Goal: Find specific page/section: Find specific page/section

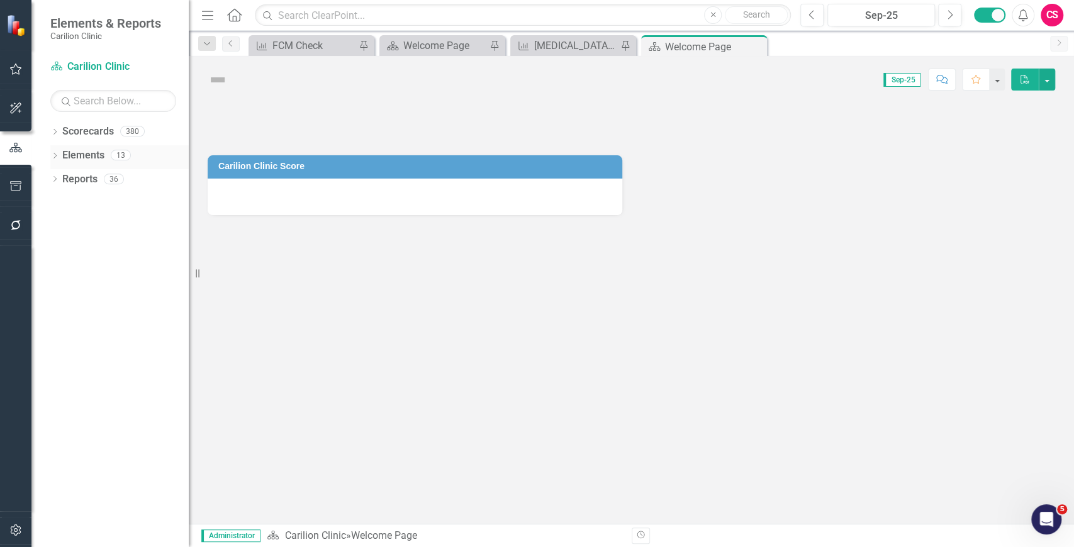
click at [57, 155] on icon "Dropdown" at bounding box center [54, 156] width 9 height 7
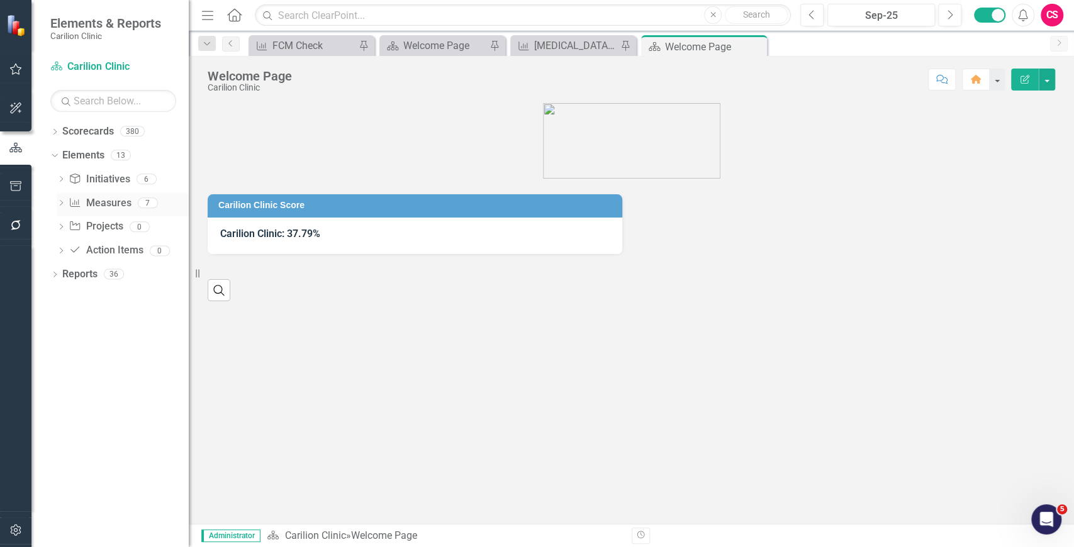
click at [62, 201] on icon "Dropdown" at bounding box center [61, 204] width 9 height 7
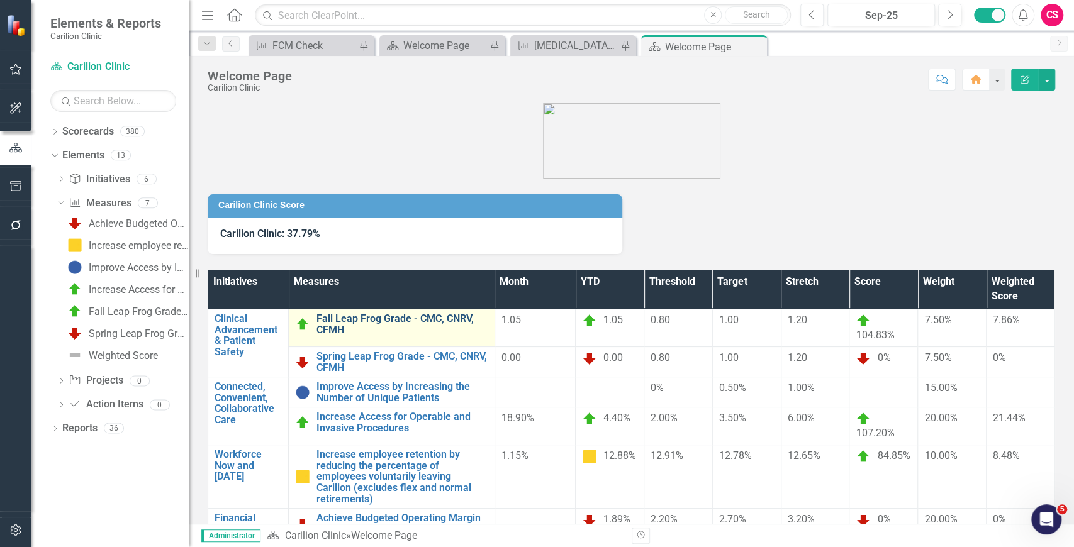
click at [358, 318] on link "Fall Leap Frog Grade - CMC, CNRV, CFMH" at bounding box center [402, 324] width 172 height 22
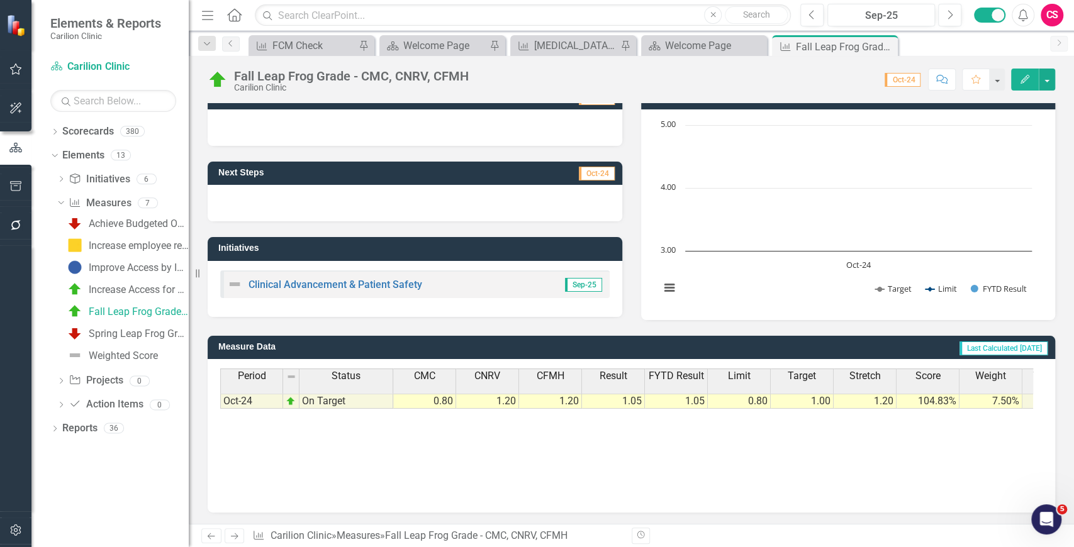
scroll to position [0, 52]
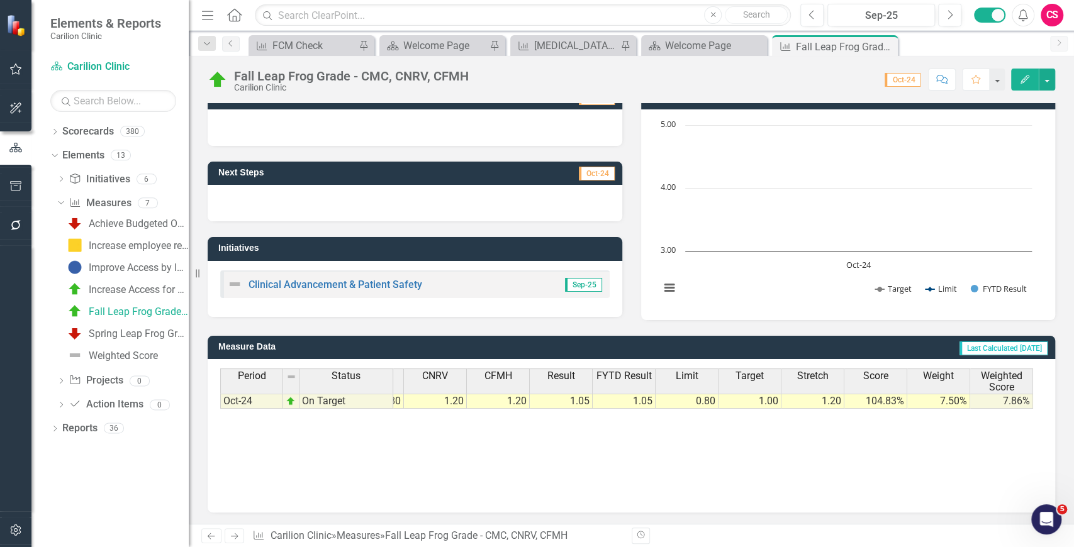
click at [1006, 377] on span "Weighted Score" at bounding box center [1000, 381] width 57 height 22
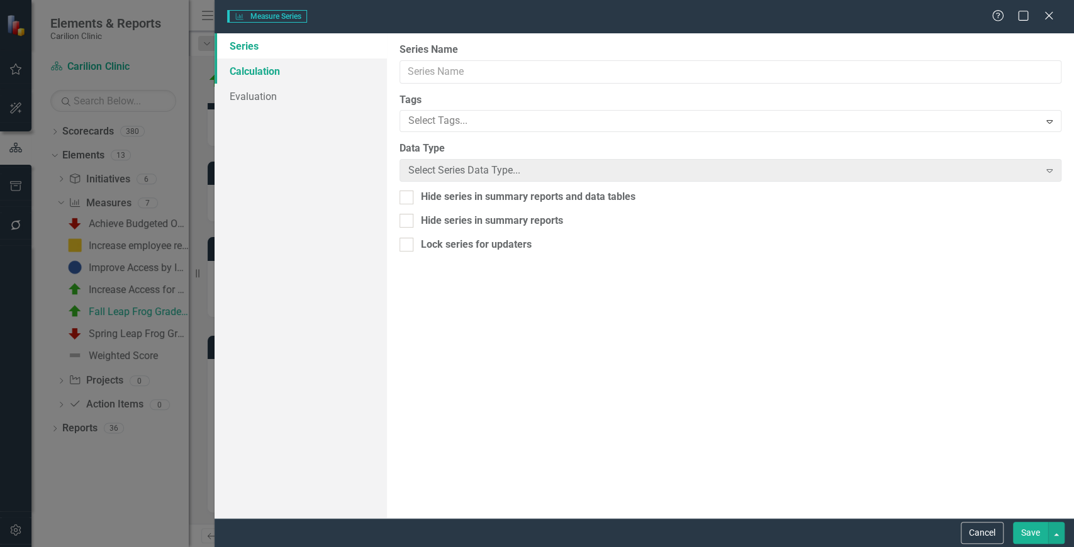
type input "Weighted Score"
click at [269, 78] on link "Calculation" at bounding box center [300, 70] width 172 height 25
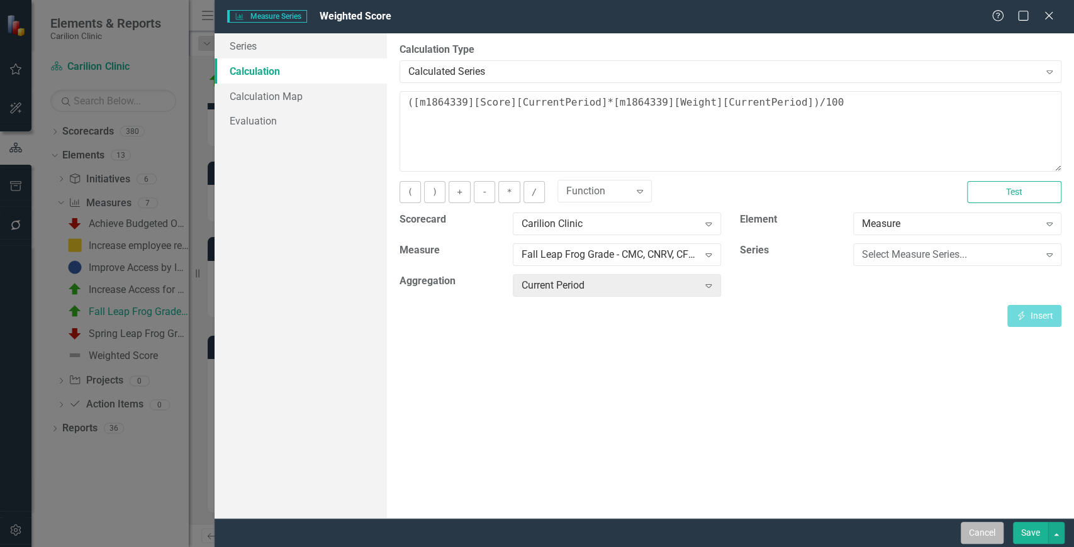
click at [975, 532] on button "Cancel" at bounding box center [982, 533] width 43 height 22
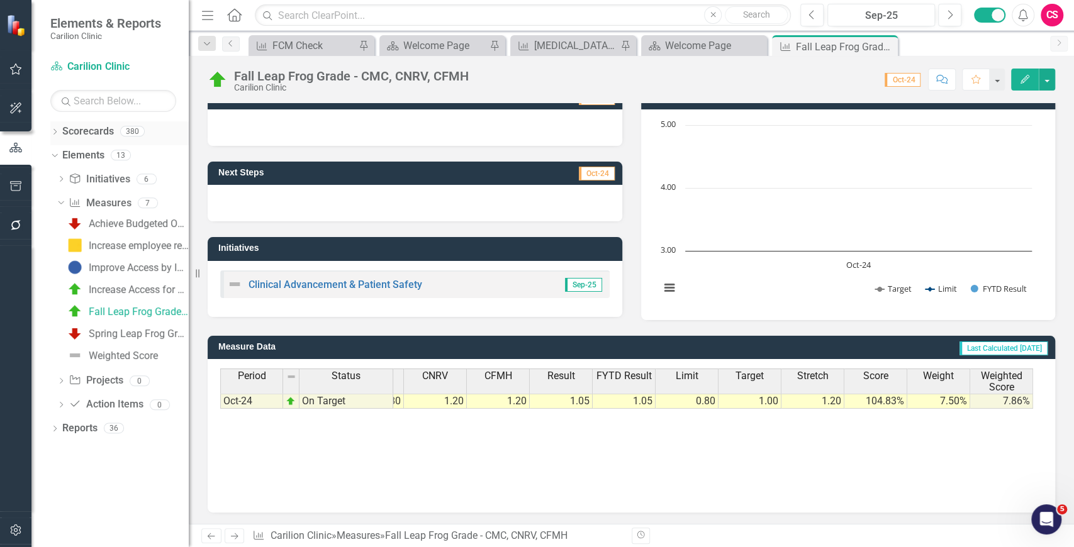
click at [53, 130] on icon "Dropdown" at bounding box center [54, 133] width 9 height 7
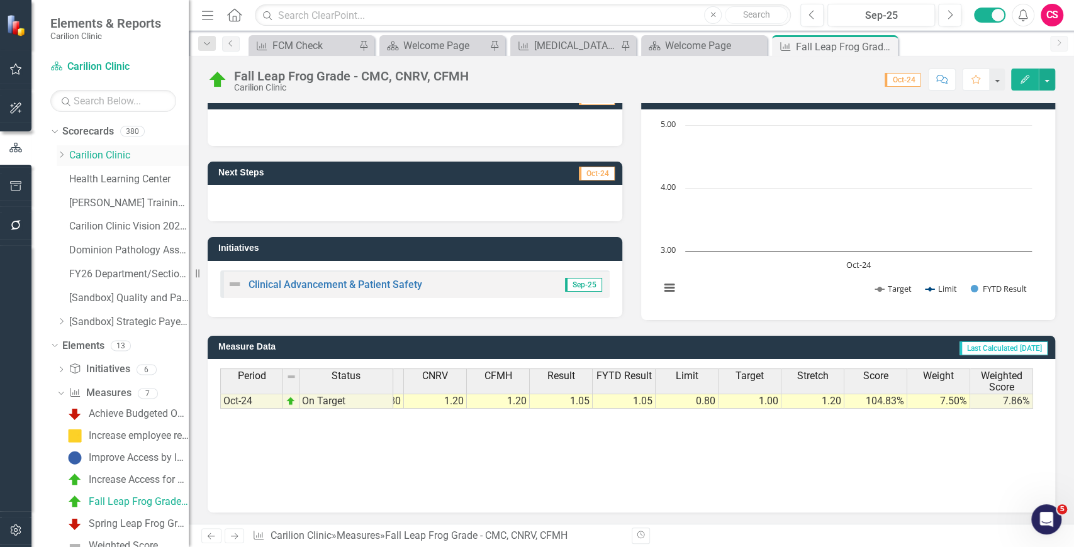
click at [58, 153] on icon "Dropdown" at bounding box center [61, 155] width 9 height 8
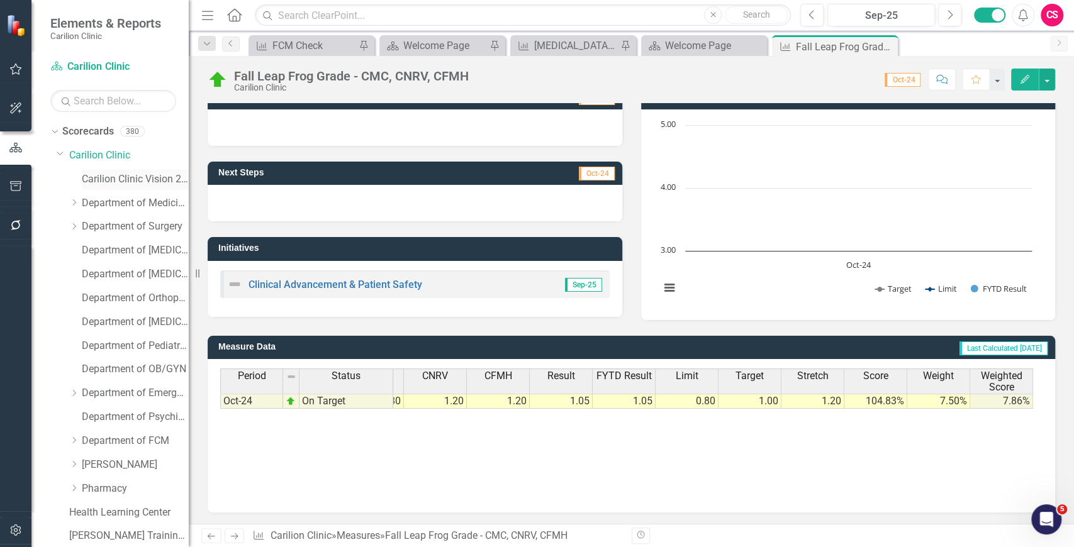
click at [103, 180] on link "Carilion Clinic Vision 2025 Scorecard" at bounding box center [135, 179] width 107 height 14
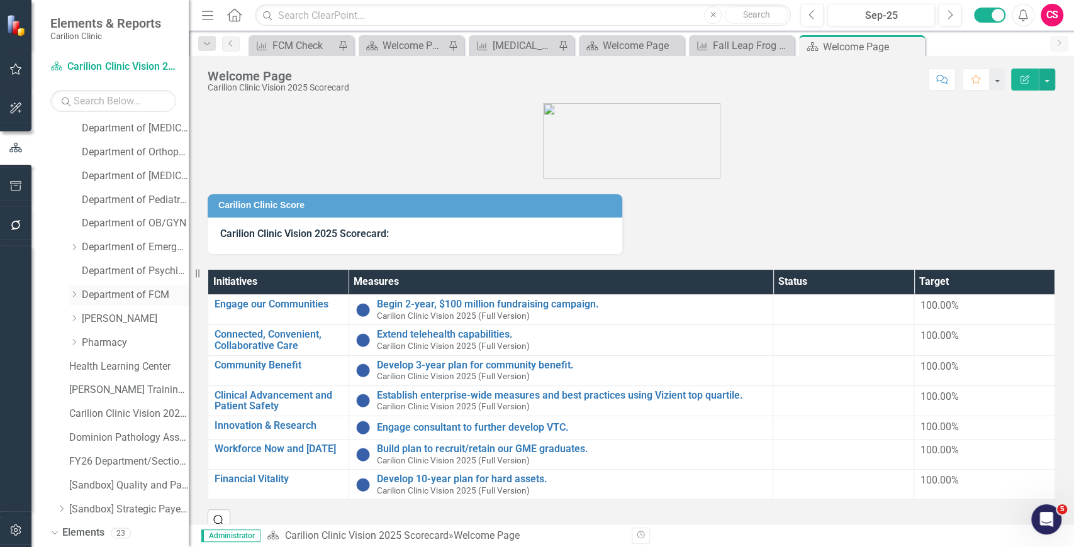
scroll to position [146, 0]
click at [74, 245] on icon "Dropdown" at bounding box center [73, 247] width 9 height 8
click at [127, 270] on link "CRMH Emergency Medicine" at bounding box center [141, 271] width 94 height 14
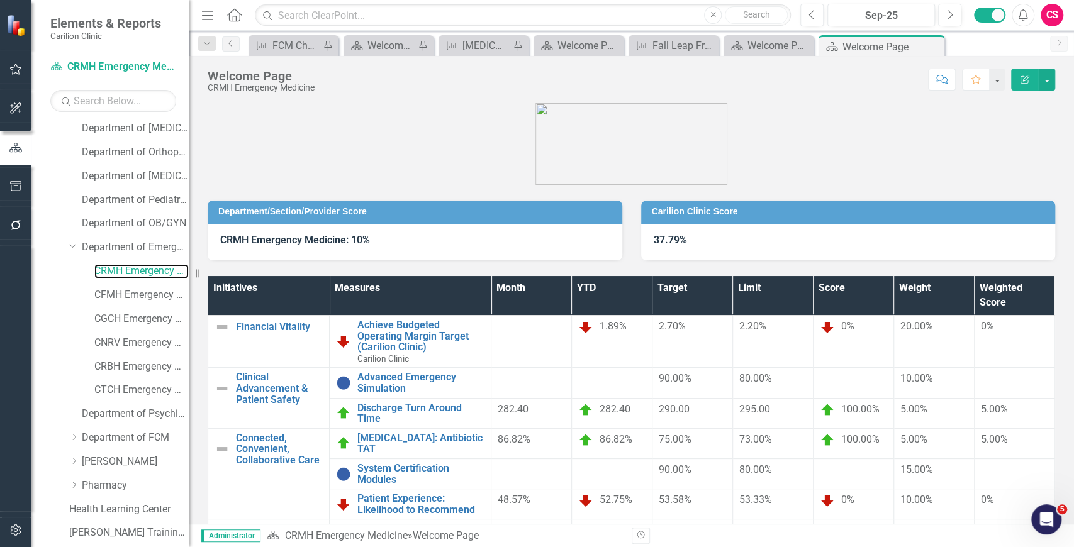
scroll to position [99, 0]
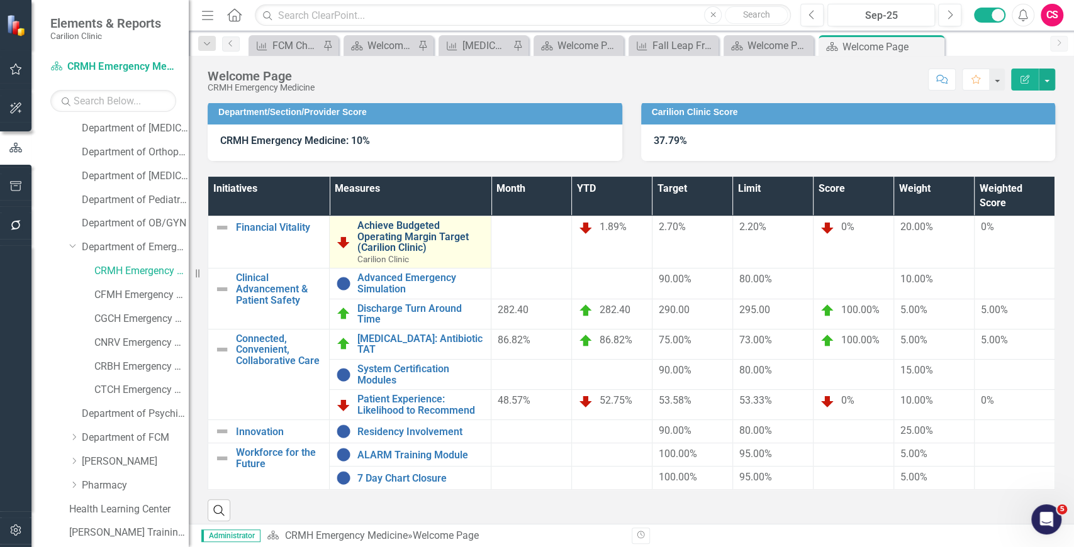
click at [407, 235] on link "Achieve Budgeted Operating Margin Target (Carilion Clinic)" at bounding box center [420, 236] width 127 height 33
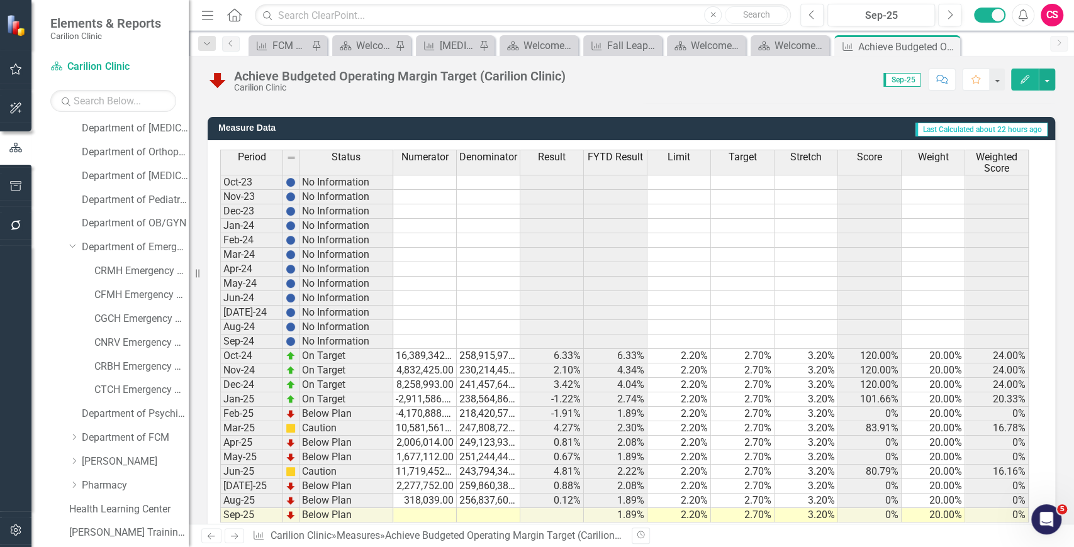
scroll to position [312, 0]
click at [874, 166] on th "Score" at bounding box center [870, 162] width 64 height 25
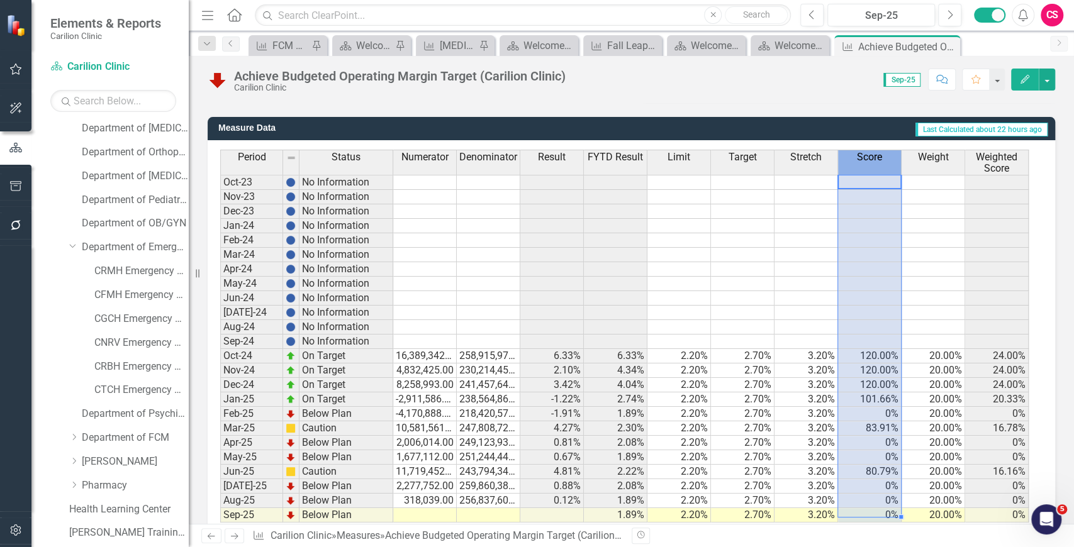
click at [874, 166] on th "Score" at bounding box center [870, 162] width 64 height 25
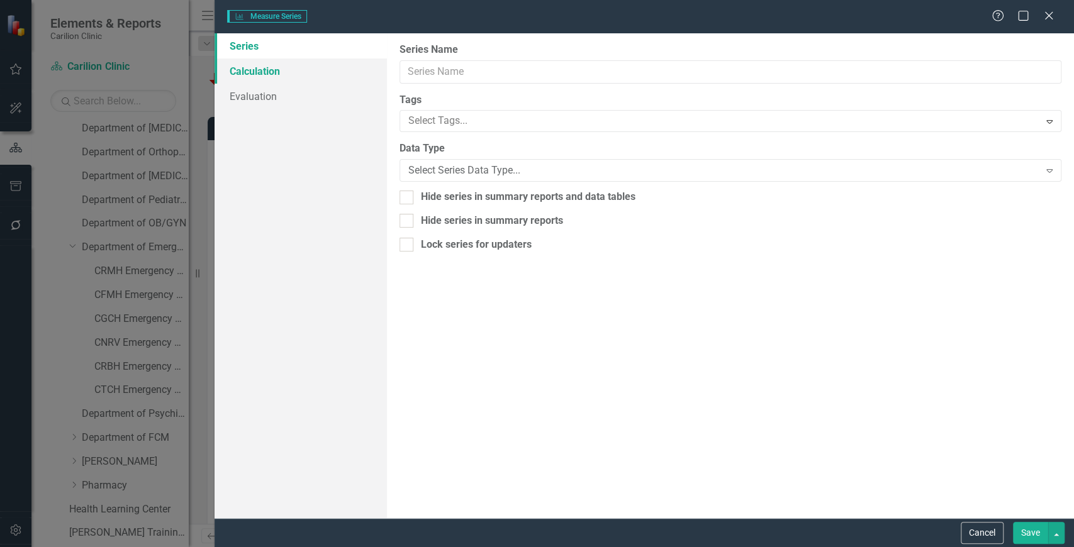
type input "Score"
click at [262, 76] on link "Calculation" at bounding box center [300, 70] width 172 height 25
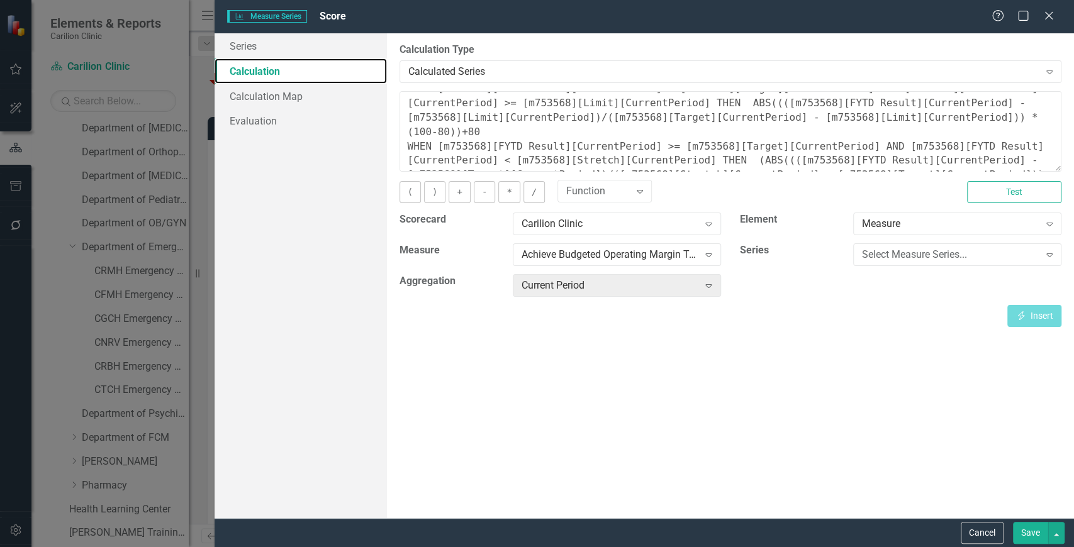
scroll to position [57, 0]
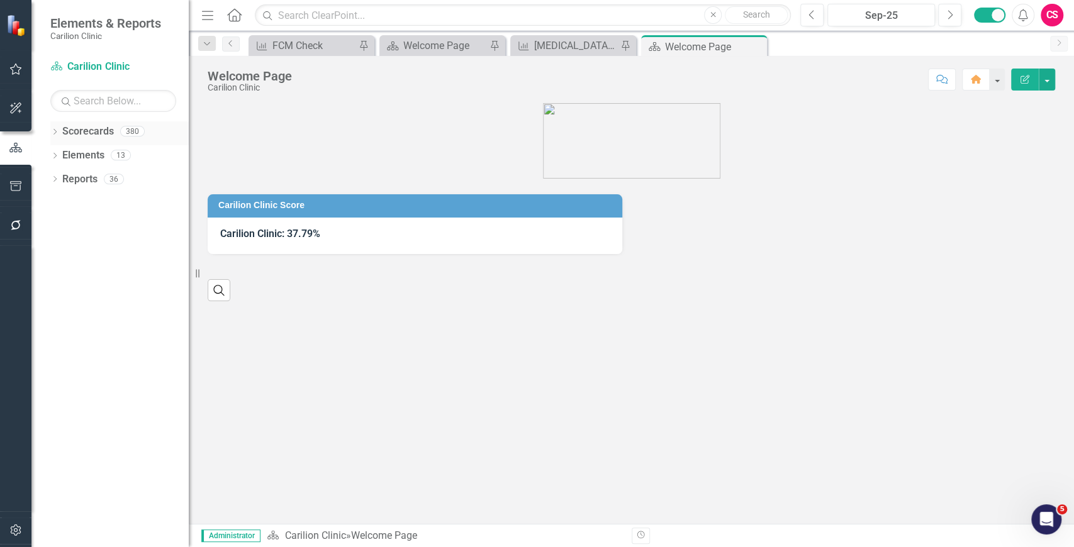
click at [56, 133] on icon "Dropdown" at bounding box center [54, 133] width 9 height 7
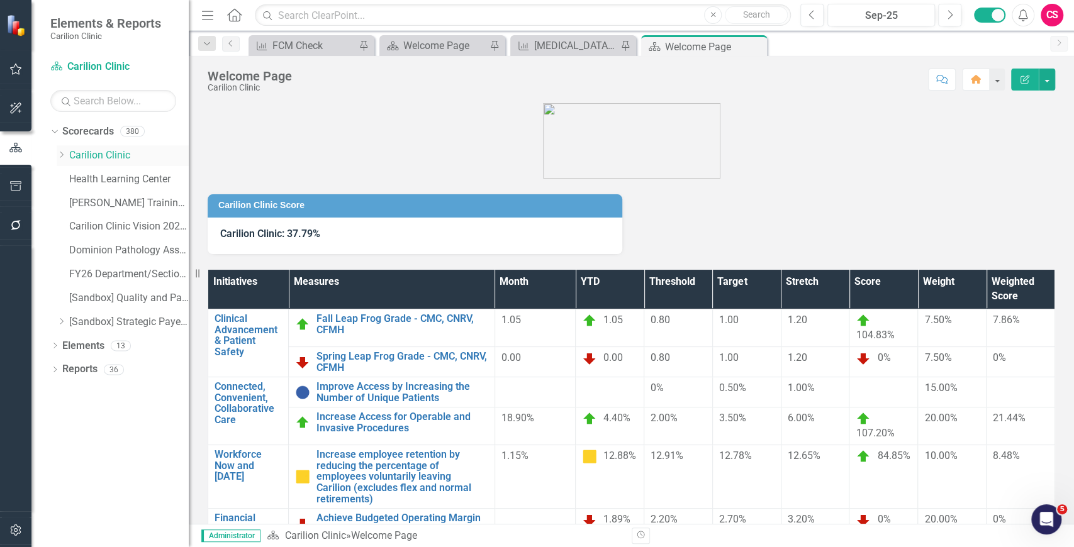
click at [60, 155] on icon "Dropdown" at bounding box center [61, 155] width 9 height 8
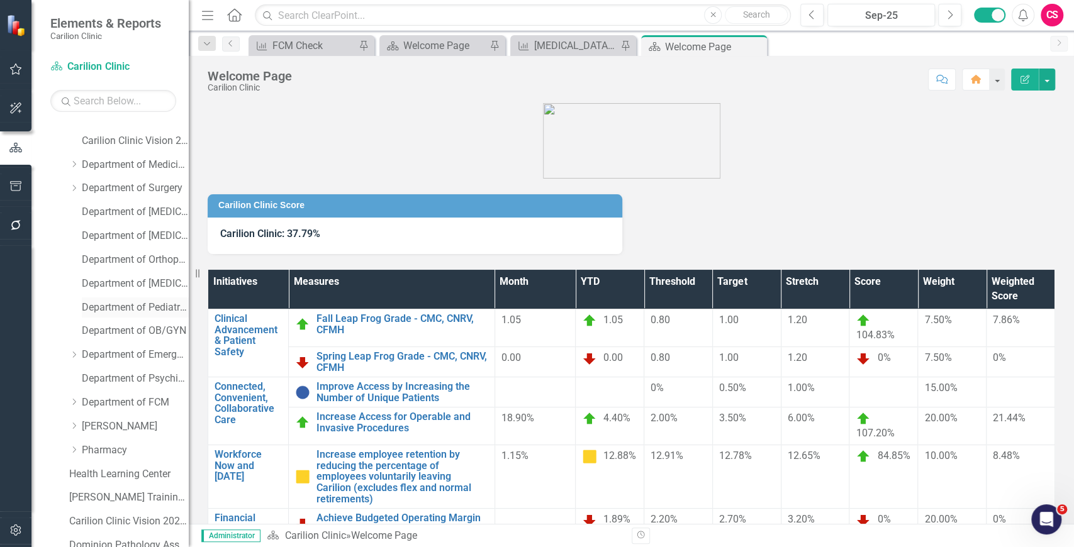
scroll to position [39, 0]
click at [125, 352] on link "Department of Emergency Medicine" at bounding box center [135, 354] width 107 height 14
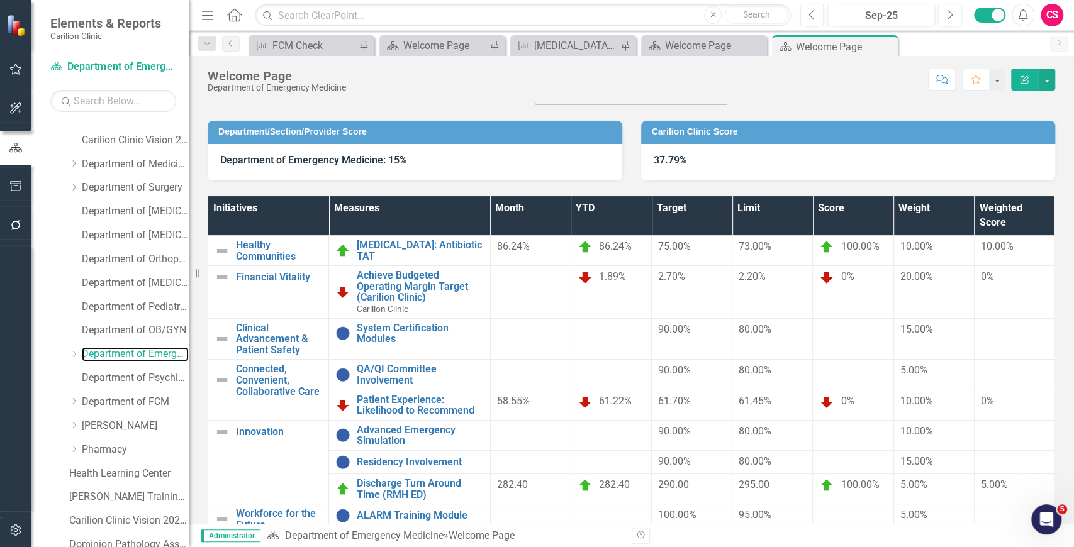
scroll to position [81, 0]
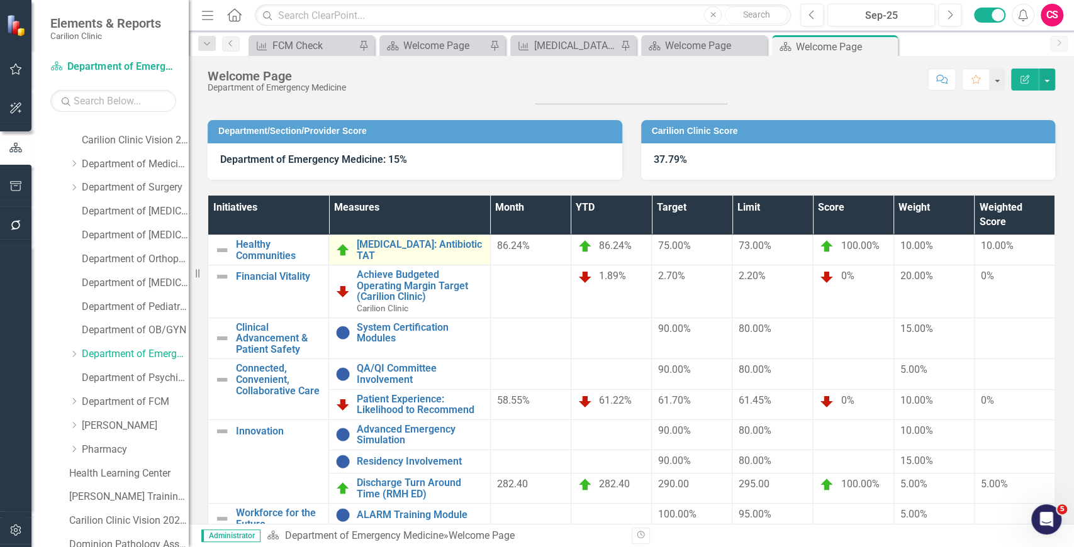
click at [421, 253] on div "[MEDICAL_DATA]: Antibiotic TAT" at bounding box center [409, 250] width 148 height 22
click at [420, 248] on link "[MEDICAL_DATA]: Antibiotic TAT" at bounding box center [420, 250] width 126 height 22
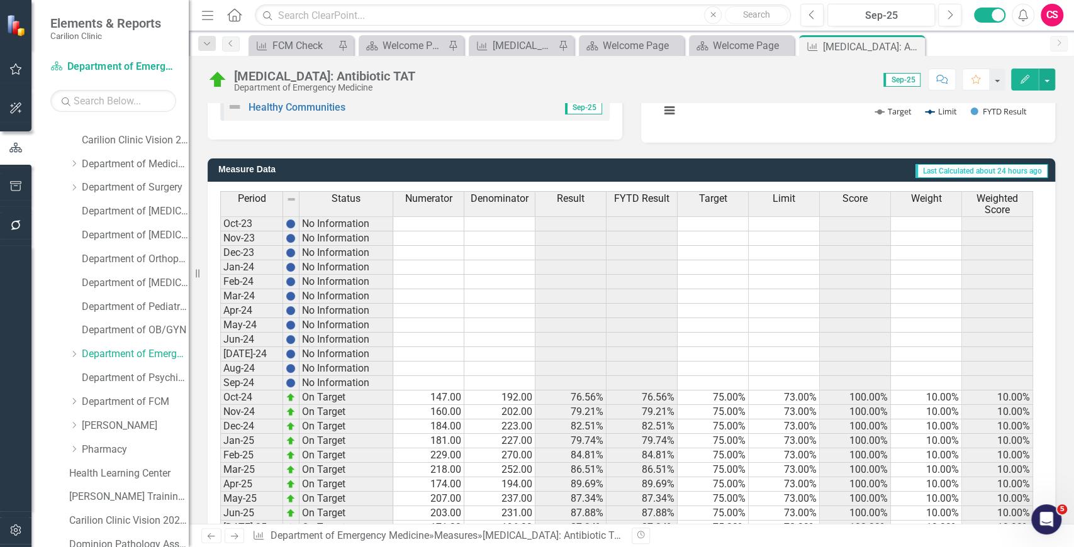
scroll to position [270, 0]
click at [866, 199] on span "Score" at bounding box center [854, 198] width 25 height 11
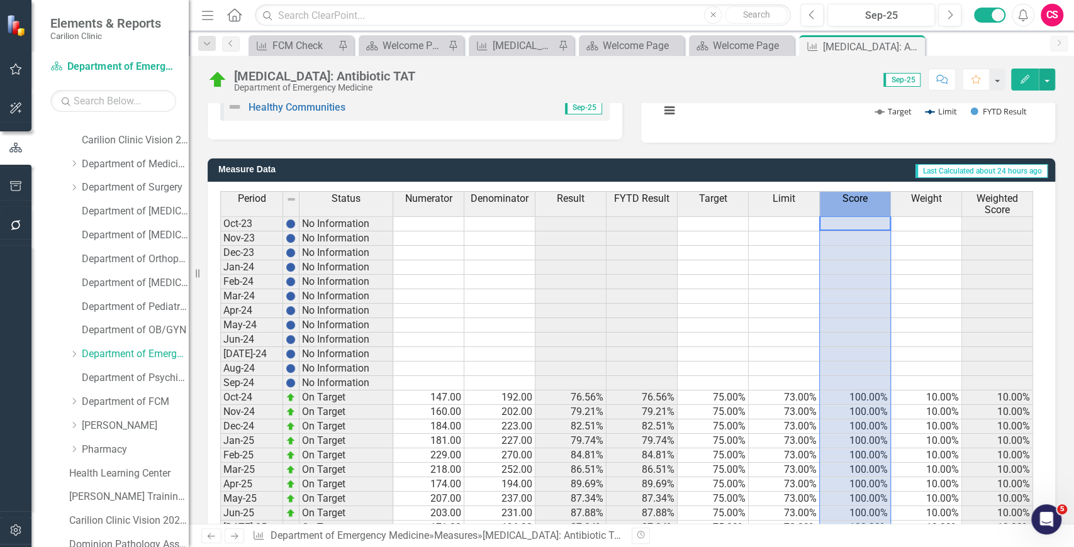
click at [866, 199] on span "Score" at bounding box center [854, 198] width 25 height 11
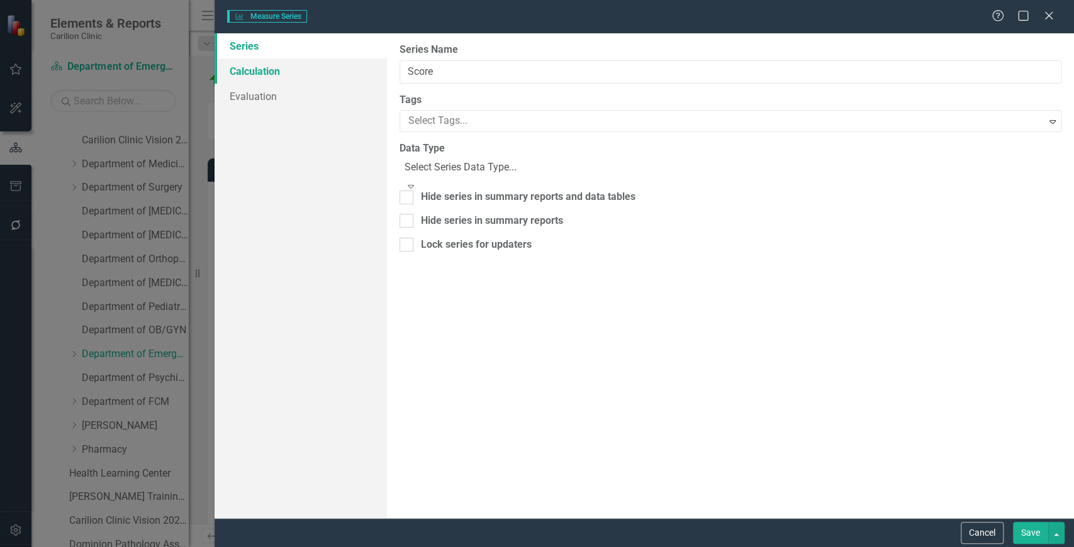
click at [270, 72] on link "Calculation" at bounding box center [300, 70] width 172 height 25
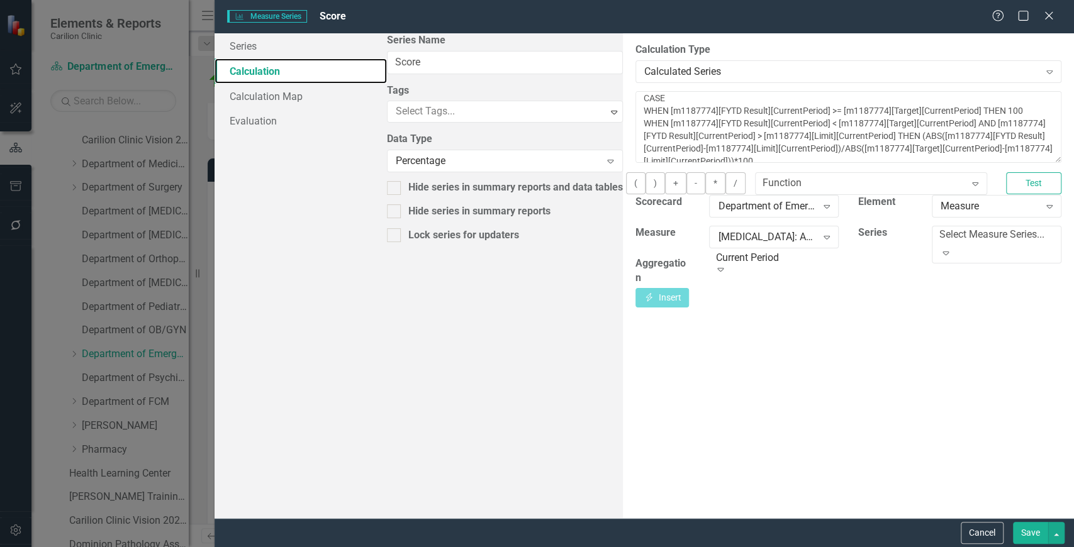
scroll to position [3, 0]
